Goal: Information Seeking & Learning: Learn about a topic

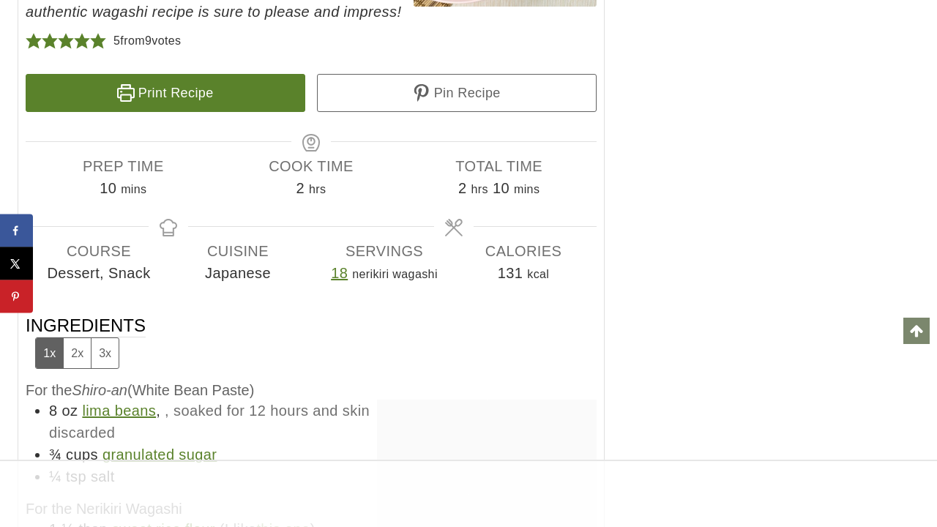
scroll to position [8862, 0]
